Goal: Task Accomplishment & Management: Manage account settings

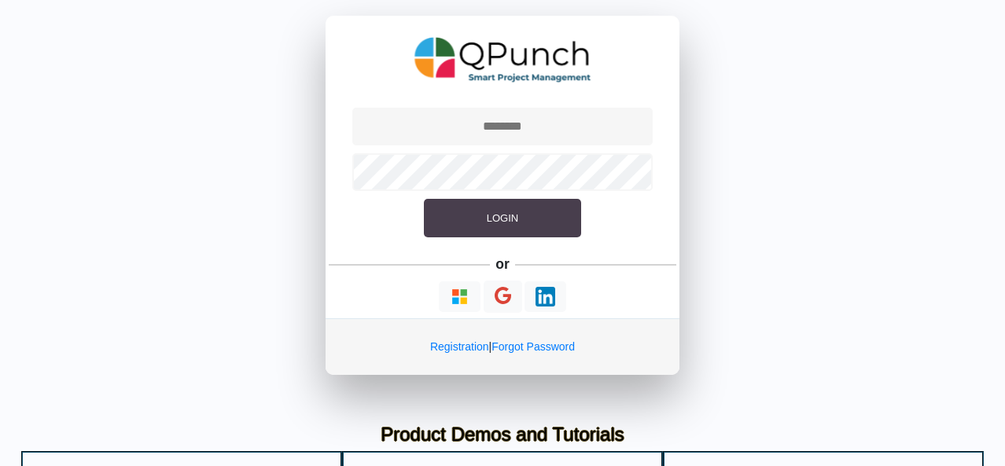
click at [530, 208] on button "Login" at bounding box center [502, 218] width 157 height 39
click at [524, 223] on button "Login" at bounding box center [502, 218] width 157 height 39
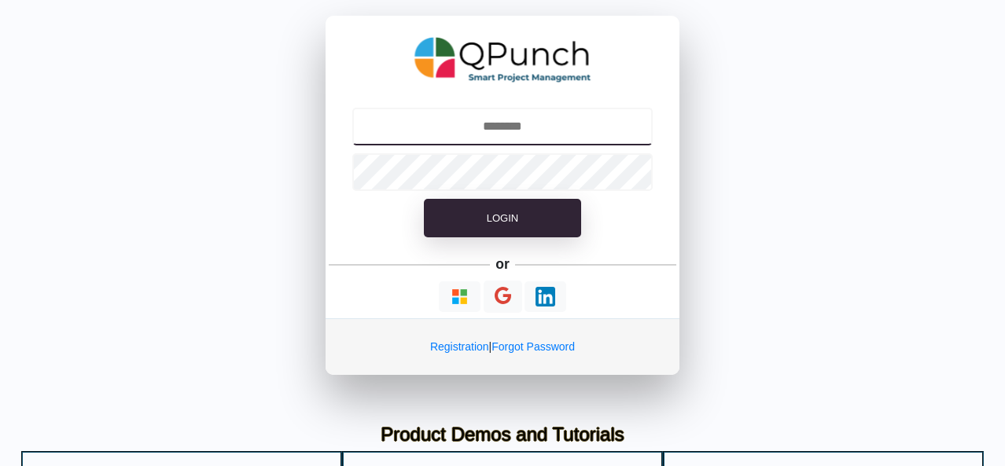
click at [528, 122] on input "text" at bounding box center [502, 127] width 301 height 38
type input "**********"
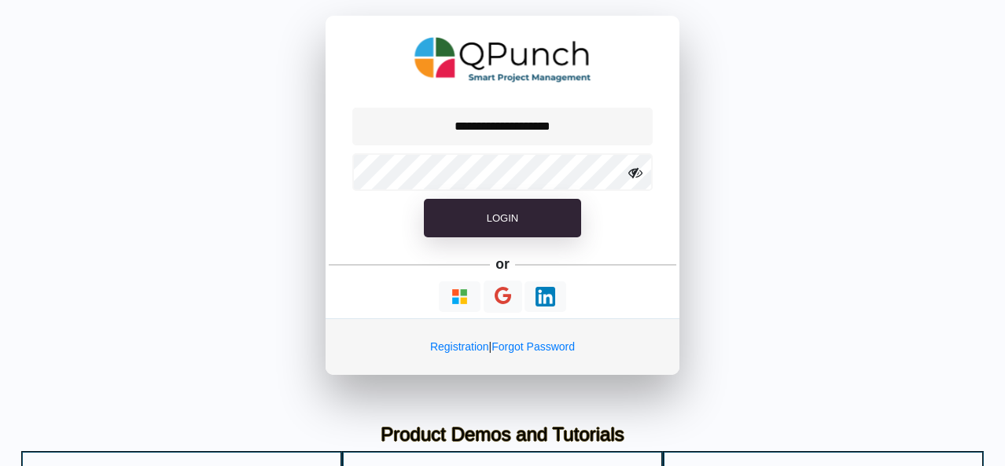
click at [634, 175] on icon at bounding box center [635, 173] width 14 height 14
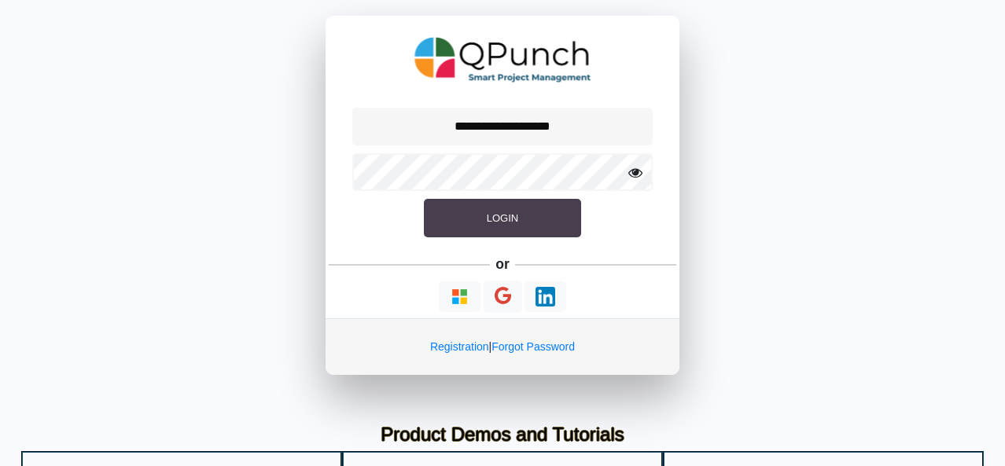
click at [511, 212] on span "Login" at bounding box center [502, 218] width 31 height 12
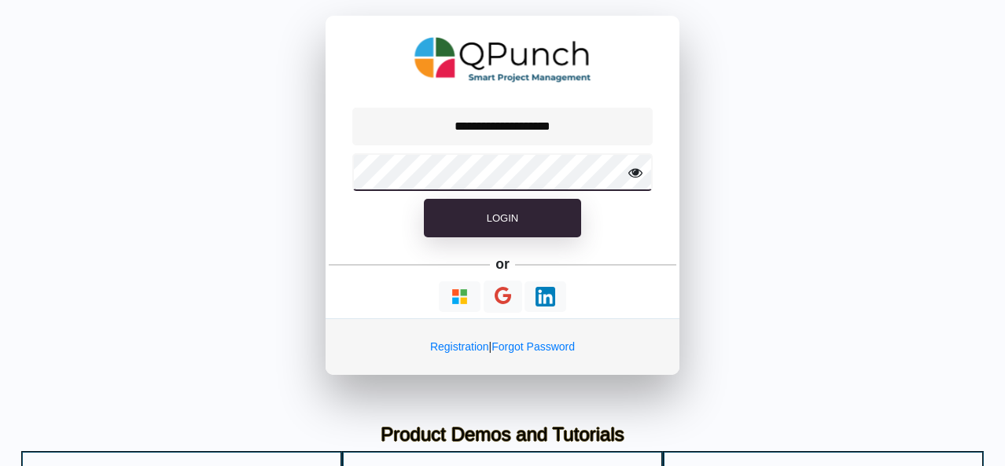
click at [424, 199] on button "Login" at bounding box center [502, 218] width 157 height 39
click at [558, 78] on img at bounding box center [502, 59] width 177 height 57
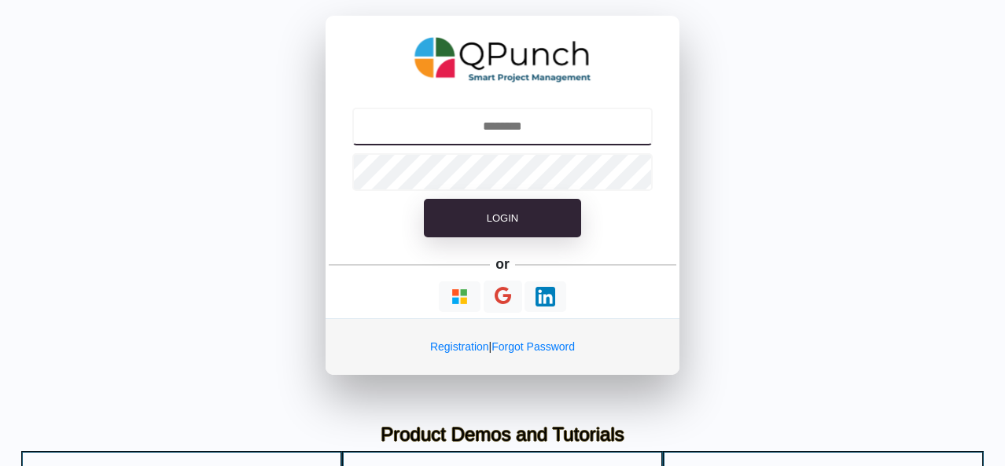
click at [523, 128] on input "text" at bounding box center [502, 127] width 301 height 38
type input "**********"
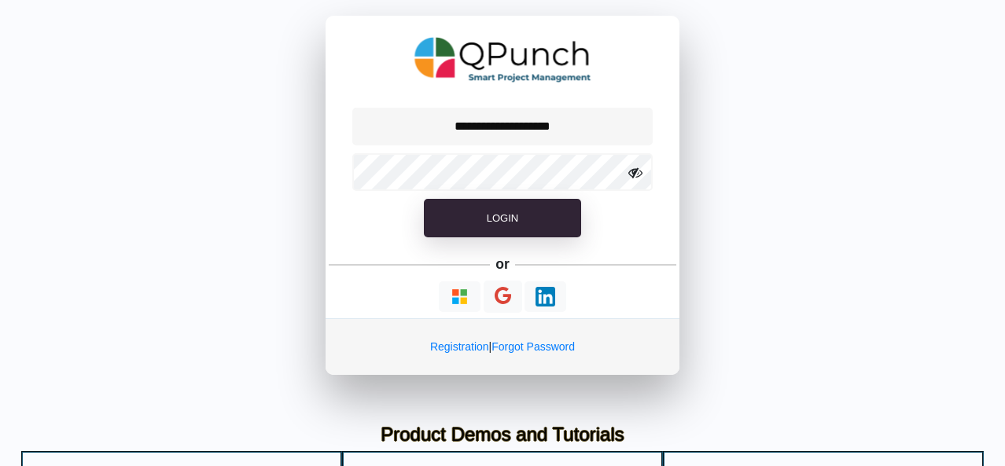
click at [640, 175] on icon at bounding box center [635, 173] width 14 height 14
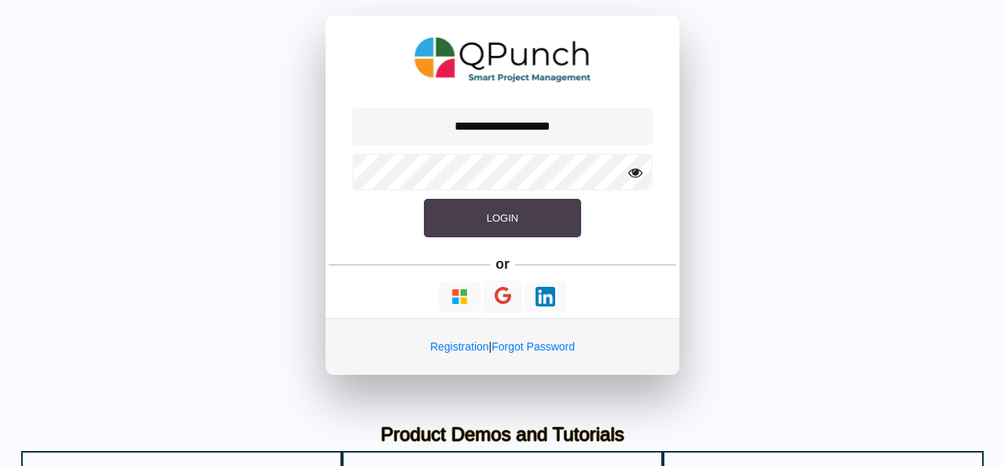
click at [538, 207] on button "Login" at bounding box center [502, 218] width 157 height 39
